Goal: Find contact information: Find contact information

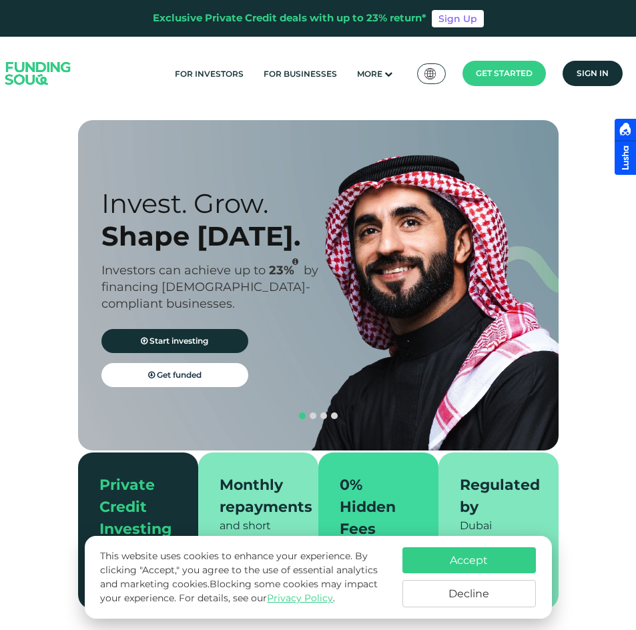
click at [437, 575] on div "Accept Decline" at bounding box center [468, 577] width 133 height 60
drag, startPoint x: 41, startPoint y: 2615, endPoint x: 113, endPoint y: 2617, distance: 72.8
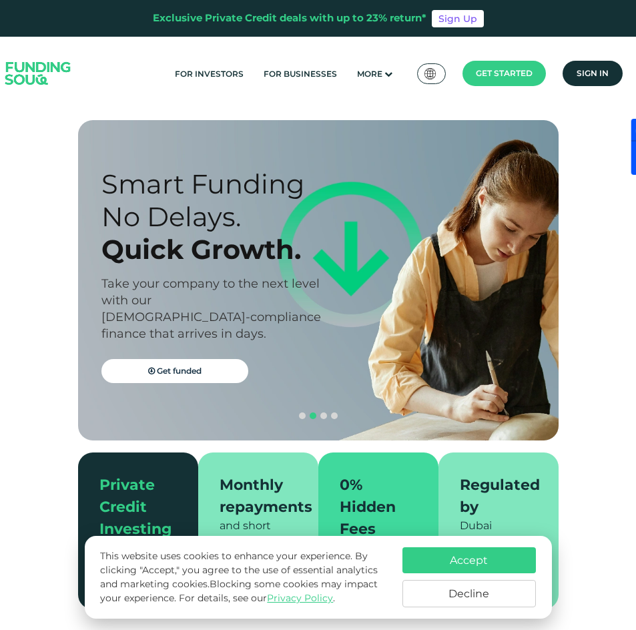
drag, startPoint x: 39, startPoint y: 2614, endPoint x: 114, endPoint y: 2611, distance: 75.4
copy div "Funding Souq"
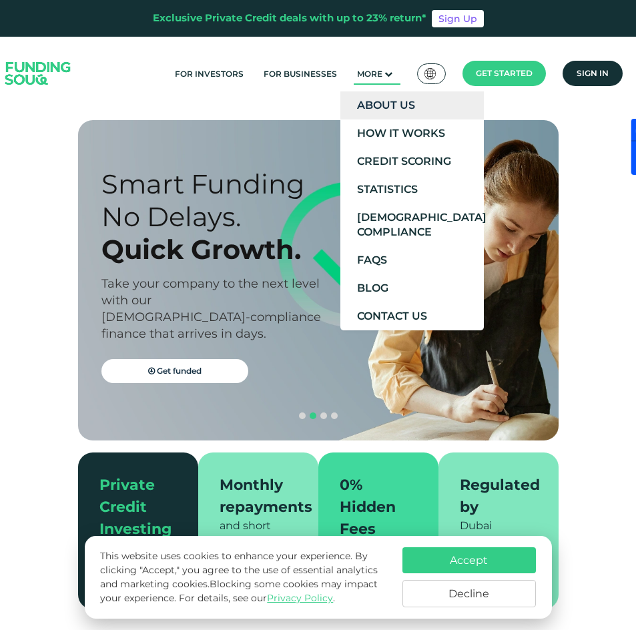
click at [360, 101] on link "About Us" at bounding box center [411, 105] width 143 height 28
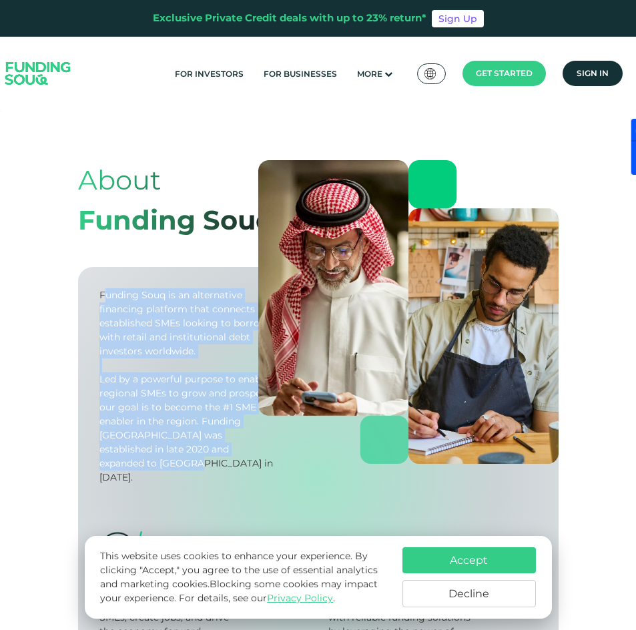
drag, startPoint x: 102, startPoint y: 292, endPoint x: 171, endPoint y: 371, distance: 105.0
click at [243, 439] on div "Funding Souq is an alternative financing platform that connects established SME…" at bounding box center [186, 386] width 175 height 196
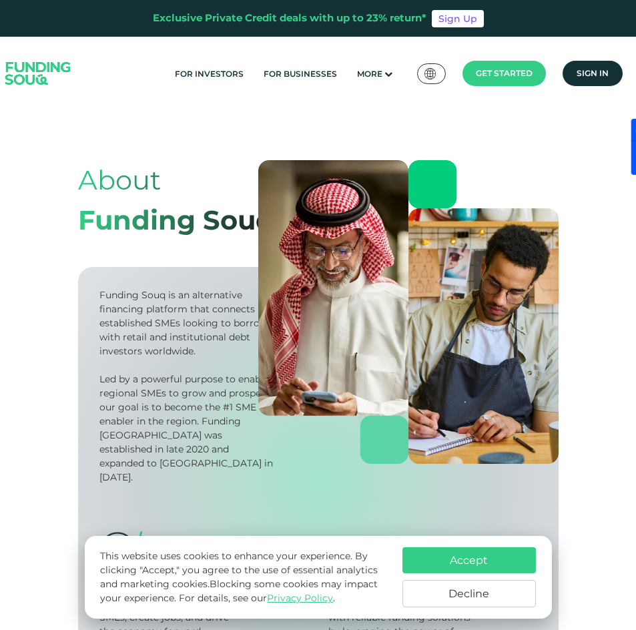
click at [101, 293] on div "Funding Souq is an alternative financing platform that connects established SME…" at bounding box center [186, 323] width 175 height 70
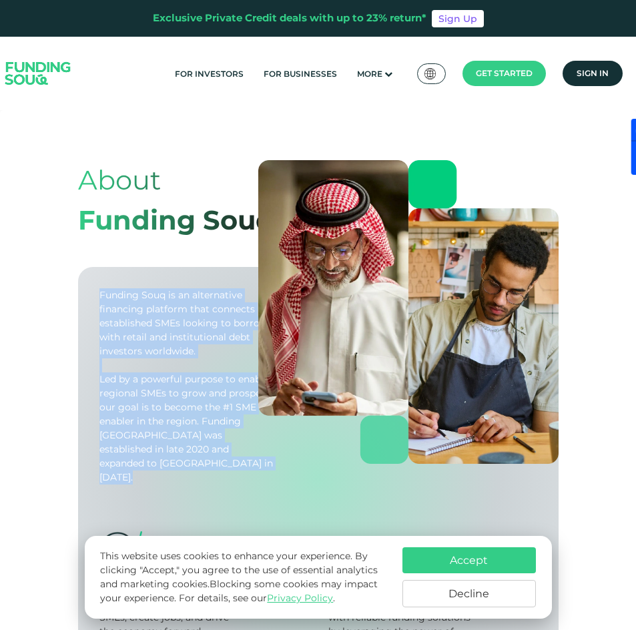
drag, startPoint x: 101, startPoint y: 293, endPoint x: 255, endPoint y: 449, distance: 219.4
click at [255, 449] on div "Funding Souq is an alternative financing platform that connects established SME…" at bounding box center [186, 386] width 175 height 196
copy div "Funding Souq is an alternative financing platform that connects established SME…"
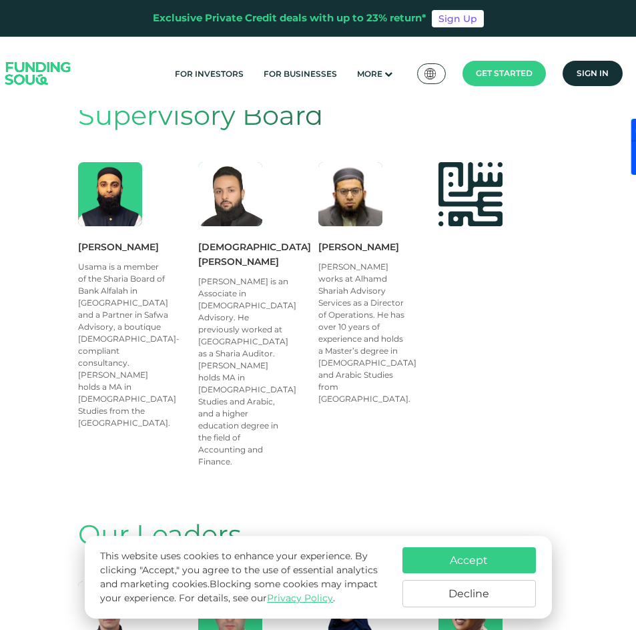
scroll to position [551, 0]
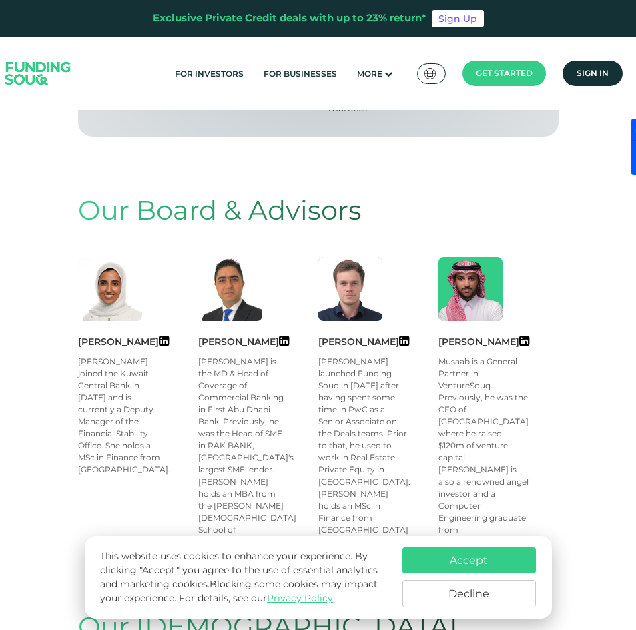
click at [474, 562] on button "Accept" at bounding box center [468, 560] width 133 height 26
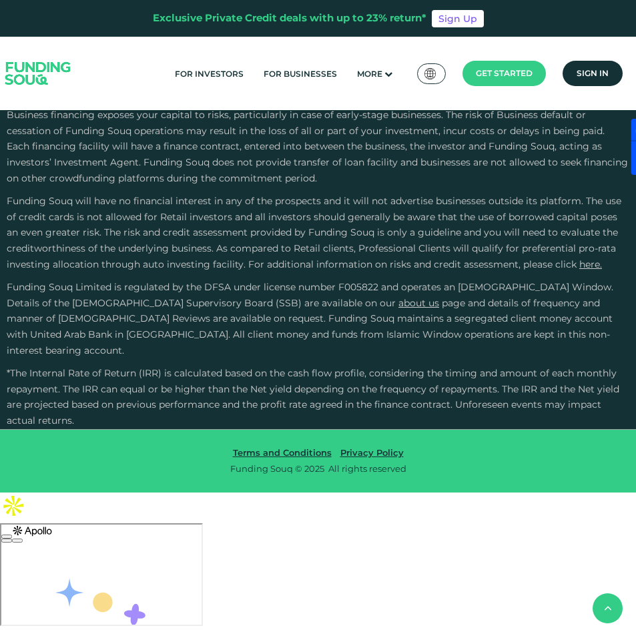
scroll to position [2259, 0]
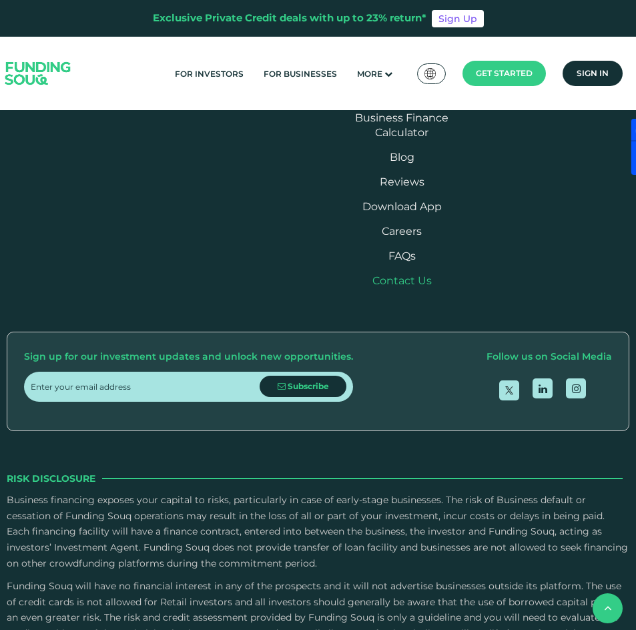
click at [401, 287] on link "Contact Us" at bounding box center [401, 280] width 59 height 13
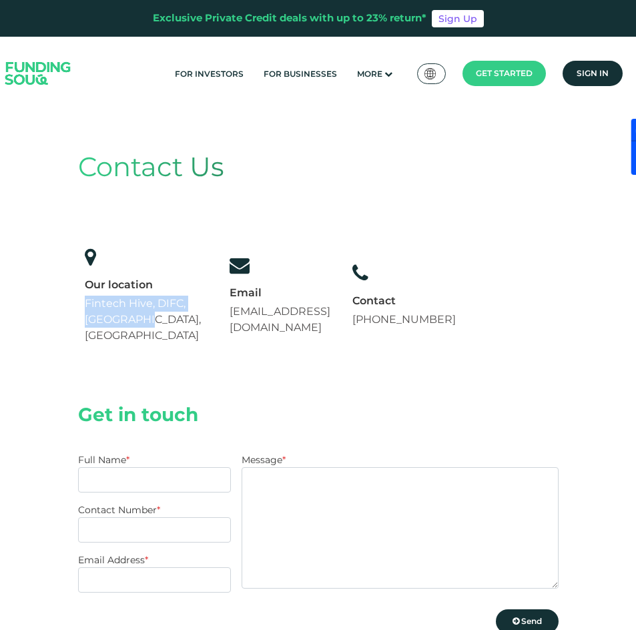
drag, startPoint x: 85, startPoint y: 300, endPoint x: 163, endPoint y: 326, distance: 82.9
click at [163, 326] on div "Our location Fintech Hive, DIFC, Dubai, UAE" at bounding box center [147, 311] width 125 height 66
copy span "Fintech Hive, DIFC, Dubai, UAE"
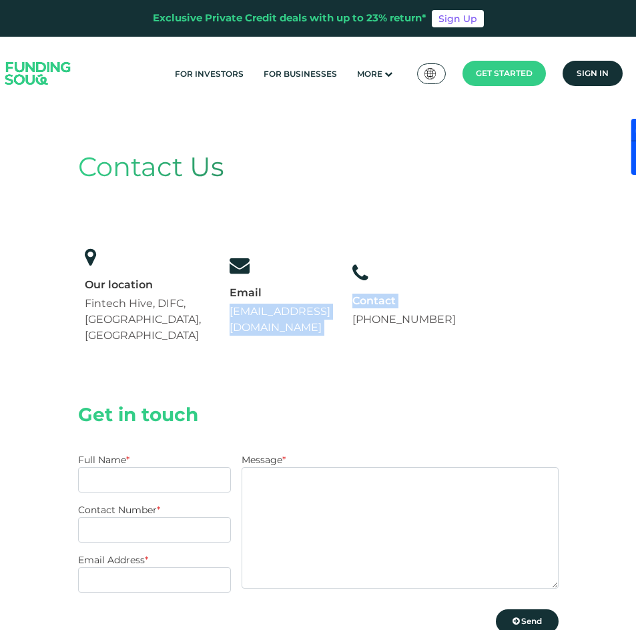
drag, startPoint x: 232, startPoint y: 310, endPoint x: 379, endPoint y: 309, distance: 147.5
click at [379, 309] on div "Our location Fintech Hive, DIFC, Dubai, UAE Email support@fundingsouq.com +971 …" at bounding box center [270, 295] width 384 height 110
copy div "support@fundingsouq.com Contact"
drag, startPoint x: 526, startPoint y: 384, endPoint x: 505, endPoint y: 366, distance: 27.4
click at [526, 384] on section "Get in touch Full Name * Contact Number * Email Address * Message * Please comp…" at bounding box center [318, 537] width 480 height 321
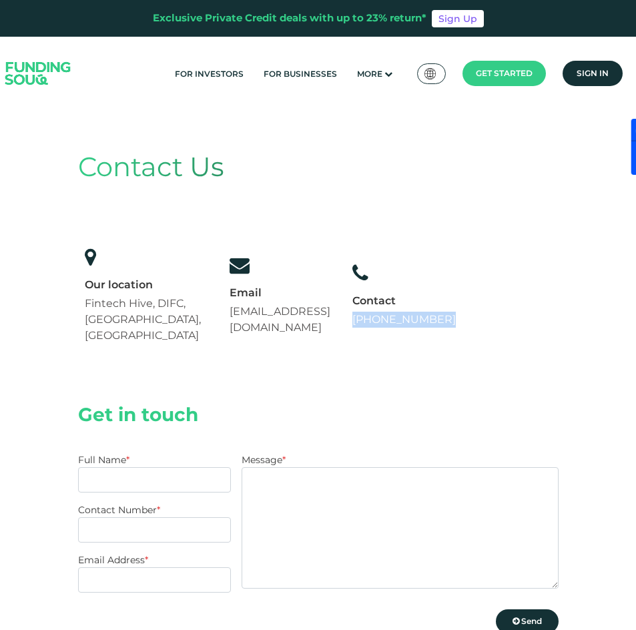
drag, startPoint x: 386, startPoint y: 296, endPoint x: 638, endPoint y: 344, distance: 256.1
click at [474, 320] on div "Contact Us Our location Fintech Hive, DIFC, Dubai, UAE Email support@fundingsou…" at bounding box center [318, 248] width 480 height 257
copy link "+971 558237344"
click at [14, 58] on img at bounding box center [38, 73] width 83 height 43
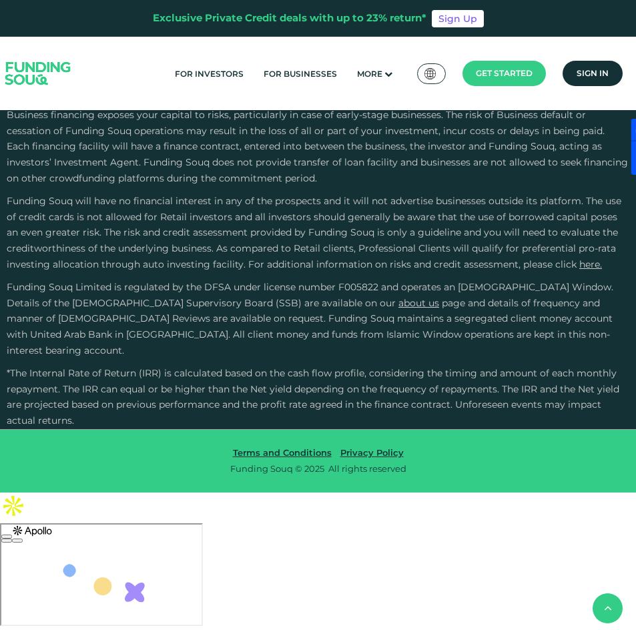
scroll to position [4722, 0]
type tc-range-slider "4"
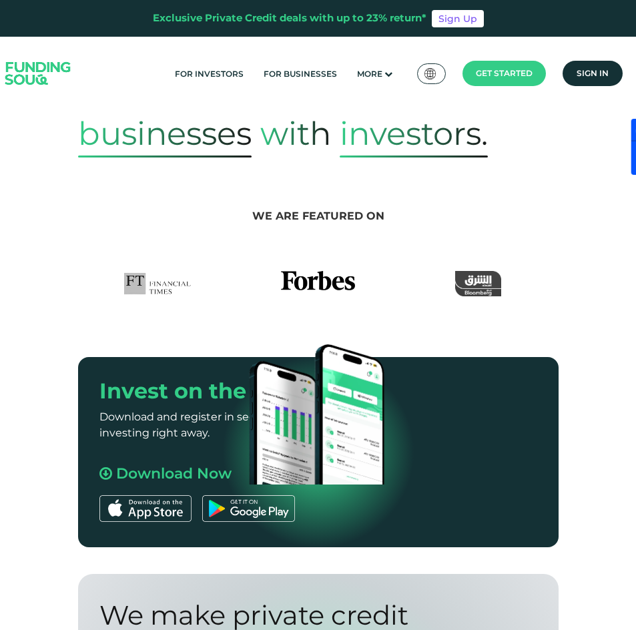
scroll to position [0, 0]
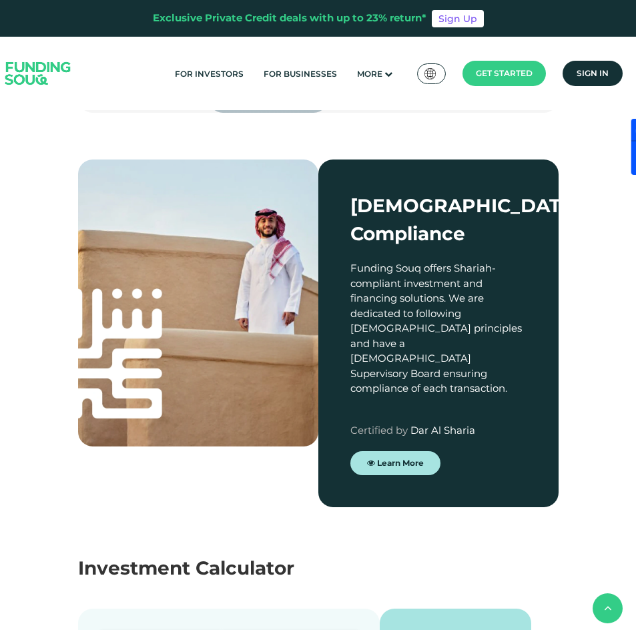
scroll to position [2755, 0]
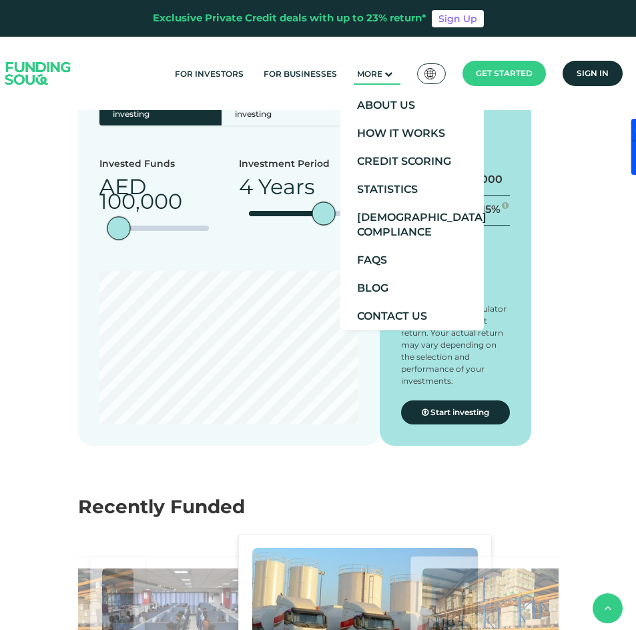
click at [370, 77] on span "More" at bounding box center [369, 74] width 25 height 10
click at [362, 102] on link "About Us" at bounding box center [411, 105] width 143 height 28
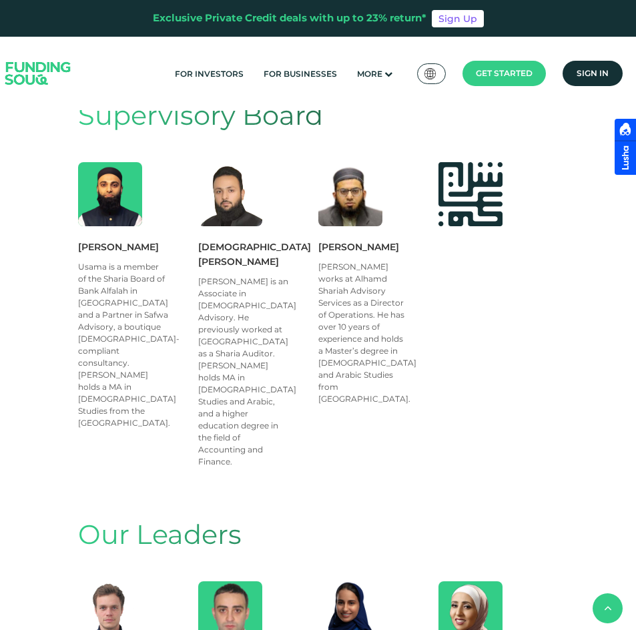
scroll to position [551, 0]
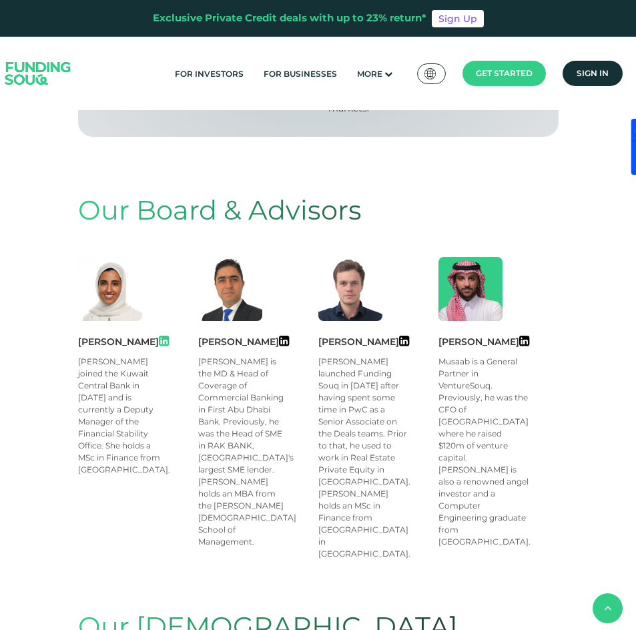
click at [169, 335] on icon at bounding box center [164, 341] width 10 height 12
click at [281, 335] on icon at bounding box center [284, 341] width 10 height 12
click at [399, 335] on icon at bounding box center [404, 341] width 10 height 12
click at [519, 335] on icon at bounding box center [524, 341] width 10 height 12
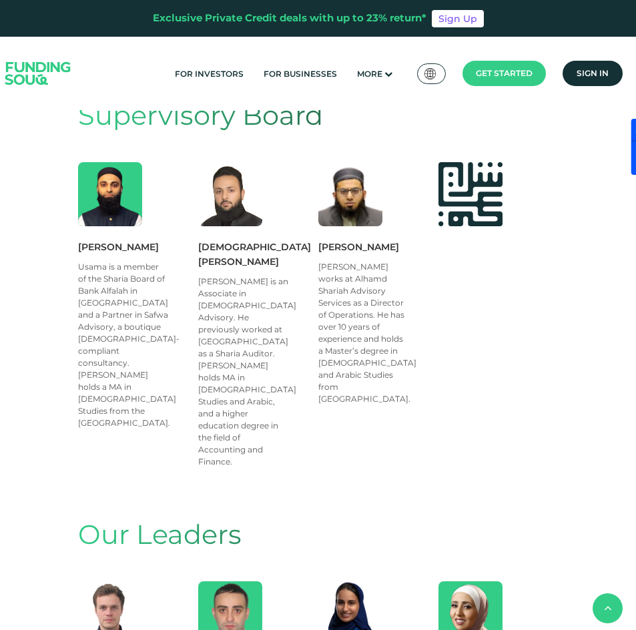
drag, startPoint x: 80, startPoint y: 510, endPoint x: 148, endPoint y: 521, distance: 69.0
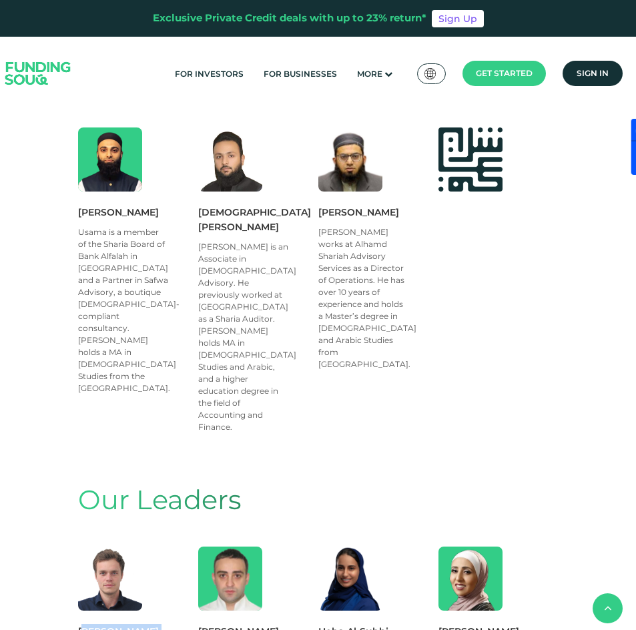
scroll to position [551, 0]
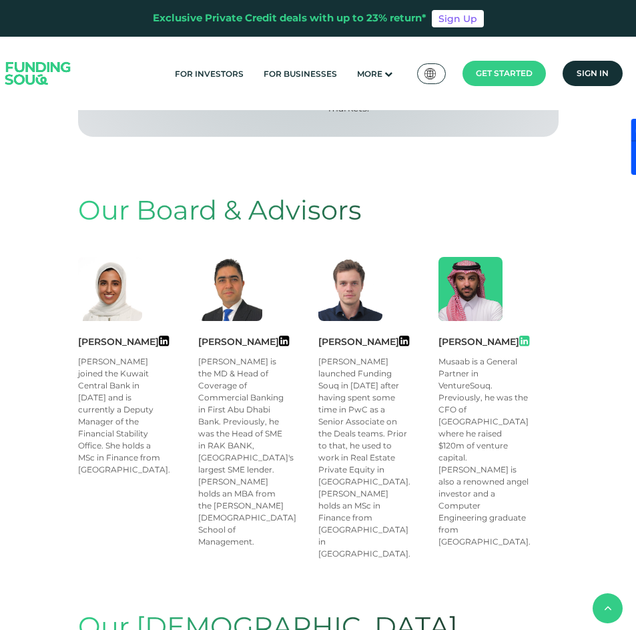
click at [520, 335] on icon at bounding box center [524, 341] width 10 height 12
click at [399, 335] on icon at bounding box center [404, 341] width 10 height 12
click at [279, 335] on icon at bounding box center [284, 341] width 10 height 12
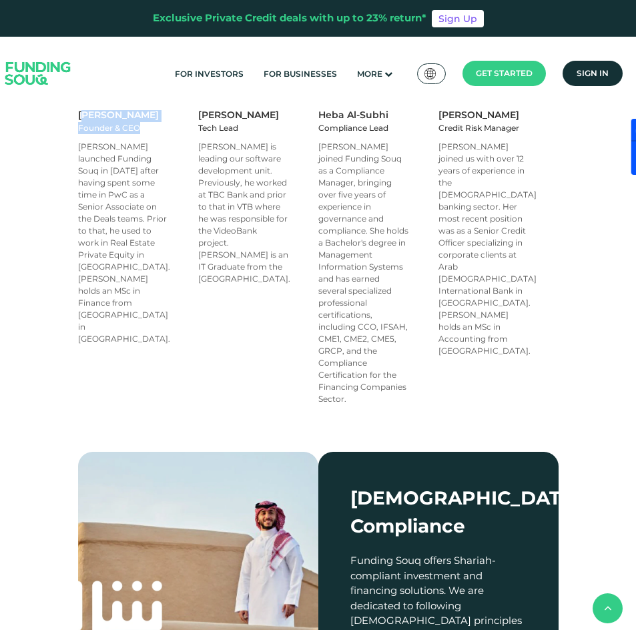
scroll to position [1102, 0]
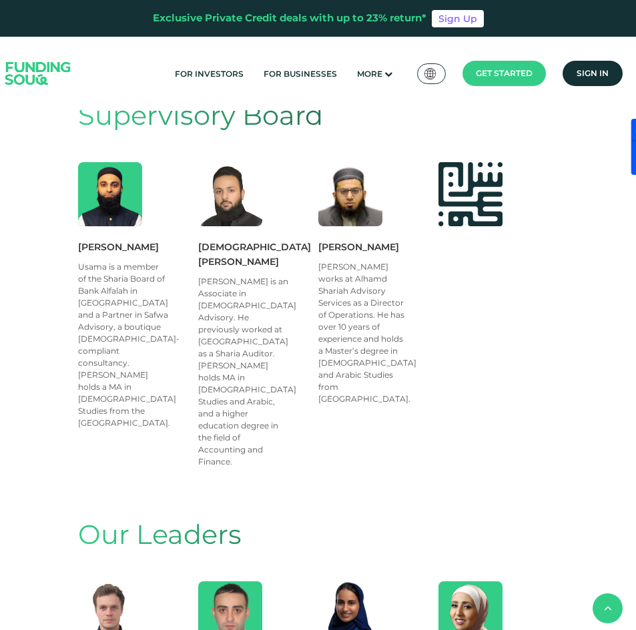
click at [184, 518] on span "Our Leaders" at bounding box center [159, 534] width 163 height 33
drag, startPoint x: 99, startPoint y: 135, endPoint x: 155, endPoint y: 142, distance: 56.5
click at [155, 240] on div "[PERSON_NAME]" at bounding box center [138, 247] width 120 height 15
